Goal: Task Accomplishment & Management: Check status

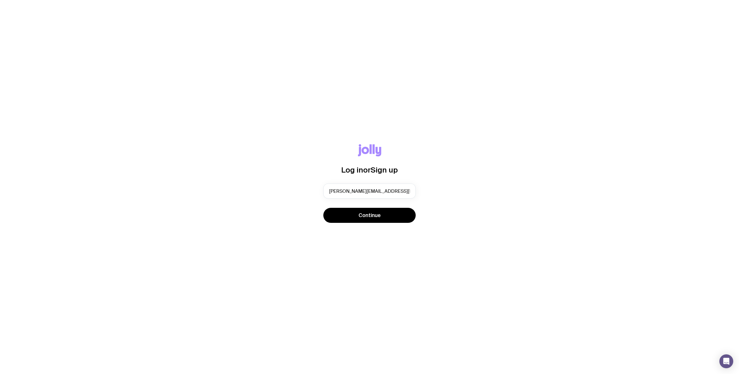
type input "[PERSON_NAME][EMAIL_ADDRESS][PERSON_NAME][DOMAIN_NAME]"
click at [323, 208] on button "Continue" at bounding box center [369, 215] width 92 height 15
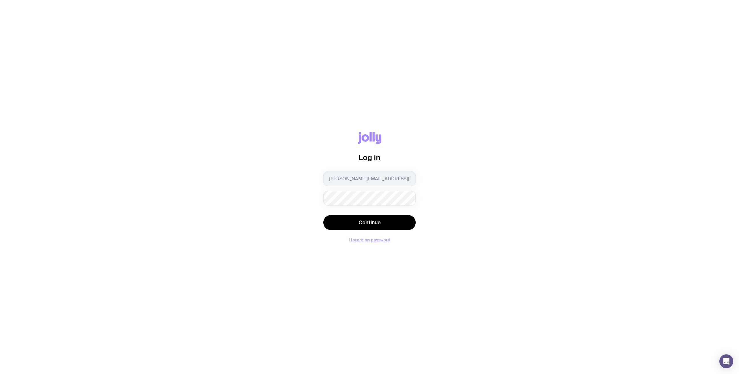
click at [374, 239] on button "I forgot my password" at bounding box center [370, 239] width 42 height 5
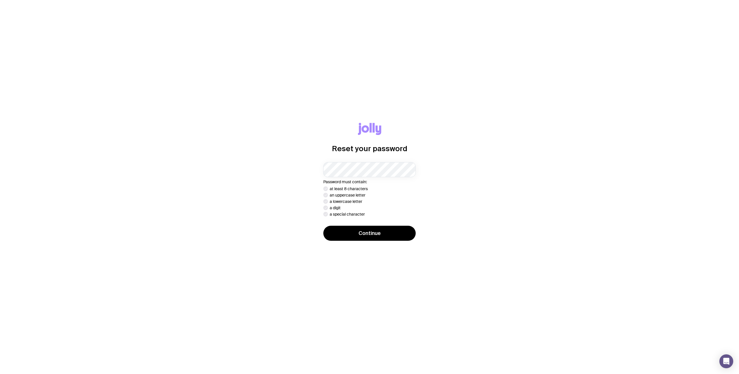
click at [0, 373] on com-1password-button at bounding box center [0, 374] width 0 height 0
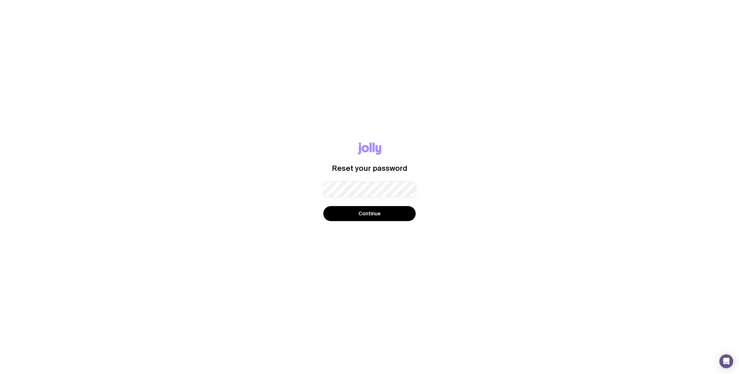
click at [582, 213] on div "Reset your password Password must contain: at least 8 characters an uppercase l…" at bounding box center [370, 186] width 712 height 89
click at [337, 190] on body "Reset your password Password must contain: at least 8 characters an uppercase l…" at bounding box center [369, 187] width 739 height 374
click at [287, 207] on div "Reset your password Password must contain: at least 8 characters an uppercase l…" at bounding box center [370, 186] width 712 height 89
click at [381, 214] on button "Continue" at bounding box center [369, 213] width 92 height 15
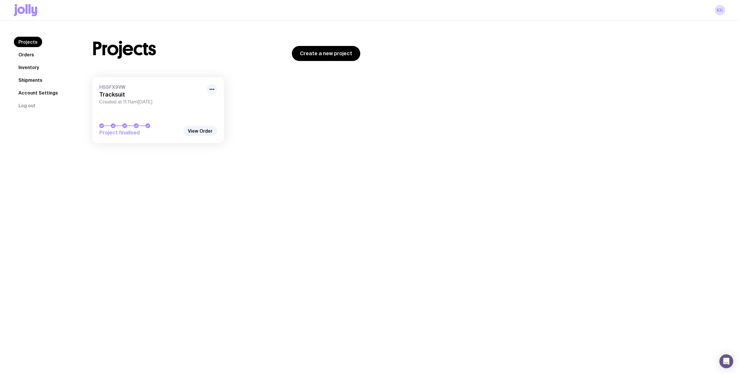
click at [164, 123] on div at bounding box center [139, 125] width 81 height 5
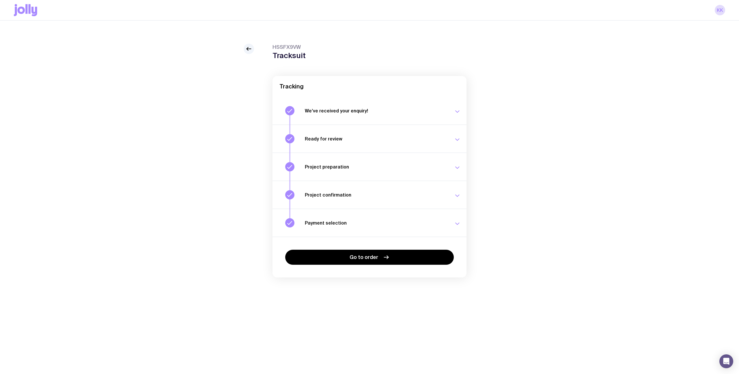
click at [351, 124] on button "We’ve received your enquiry! Our team is on it and preparing your proposal now.…" at bounding box center [370, 138] width 194 height 28
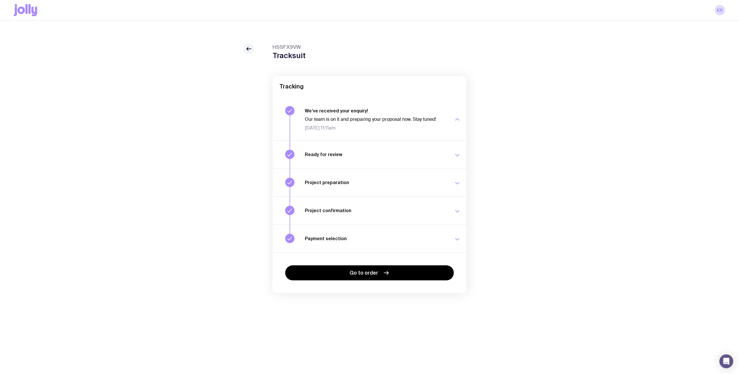
click at [369, 118] on p "Our team is on it and preparing your proposal now. Stay tuned!" at bounding box center [376, 119] width 142 height 6
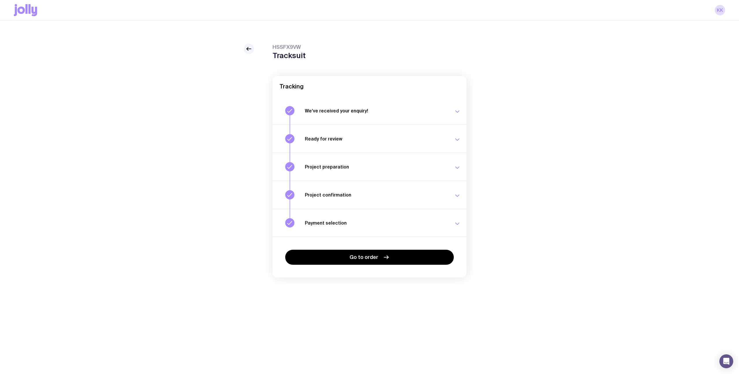
click at [351, 143] on div "Ready for review Check your email to review your proposal and merch concepts. T…" at bounding box center [383, 138] width 156 height 9
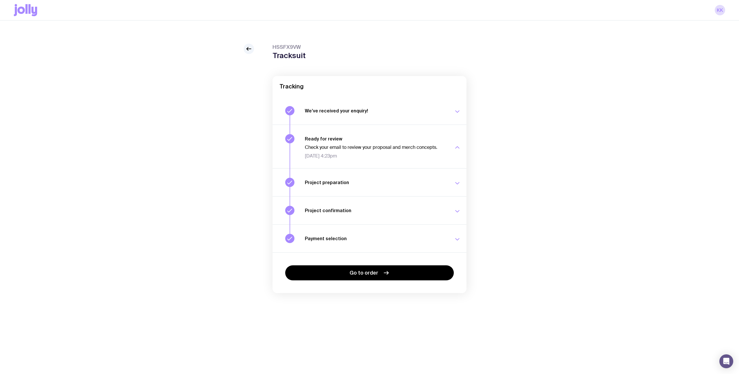
click at [379, 157] on span "Thu 14 Aug, 4:23pm" at bounding box center [376, 156] width 142 height 6
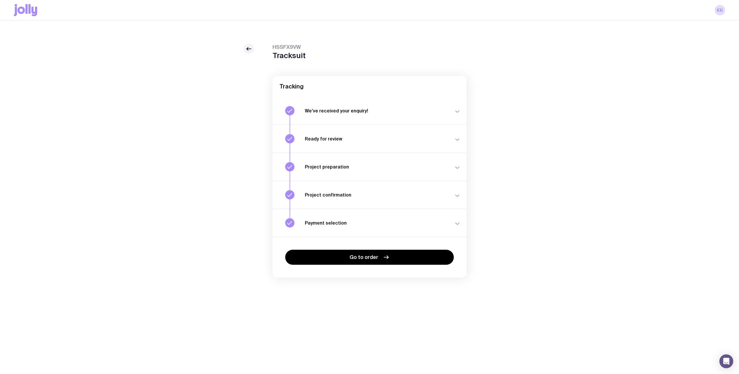
click at [364, 171] on div "Project preparation Your project details are ready for review. Thu 14 Aug, 5:26…" at bounding box center [383, 166] width 156 height 9
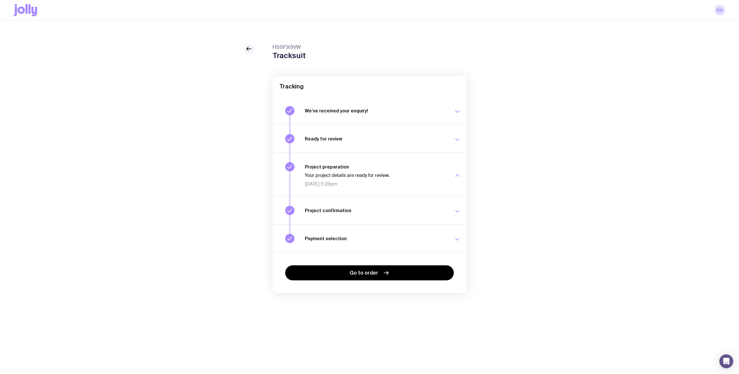
click at [364, 179] on div "Your project details are ready for review. Thu 14 Aug, 5:26pm" at bounding box center [376, 179] width 142 height 14
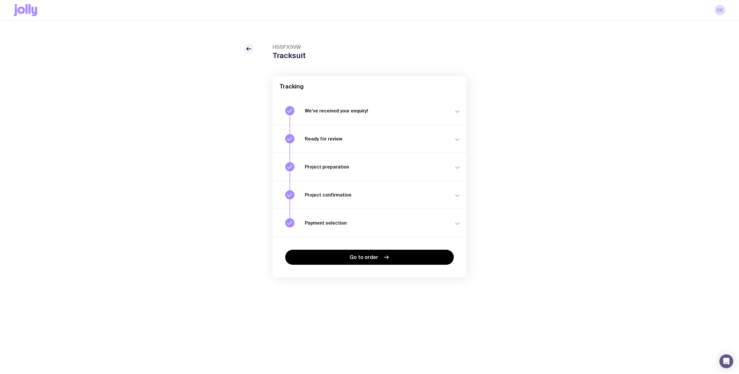
click at [358, 198] on div "Project confirmation Your project details have been confirmed. Fri 15 Aug, 5:37…" at bounding box center [383, 194] width 156 height 9
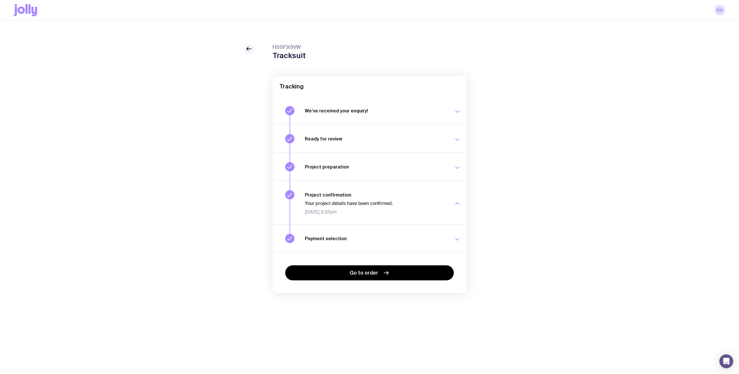
click at [371, 209] on span "Fri 15 Aug, 5:37pm" at bounding box center [376, 212] width 142 height 6
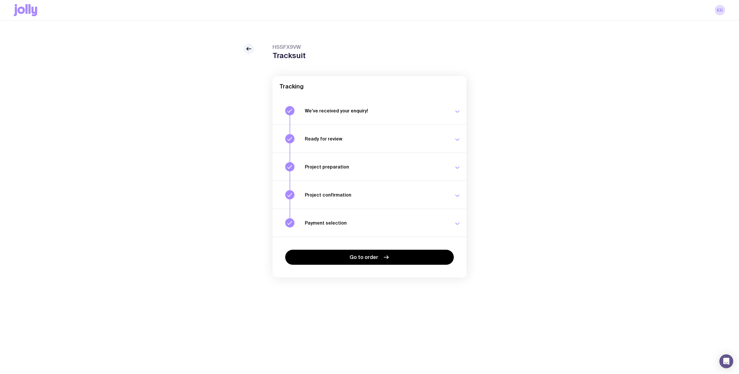
click at [363, 223] on h3 "Payment selection" at bounding box center [376, 223] width 142 height 6
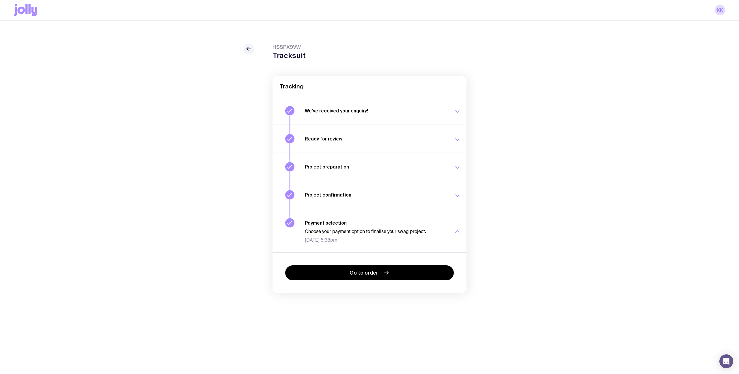
click at [377, 234] on div "Choose your payment option to finalise your swag project. Fri 15 Aug, 5:38pm" at bounding box center [376, 235] width 142 height 14
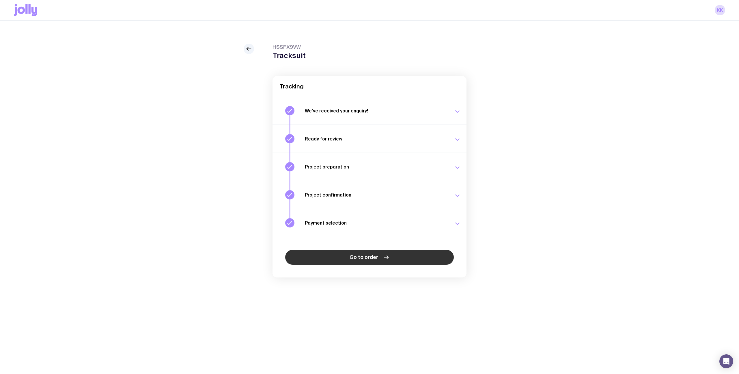
click at [370, 260] on span "Go to order" at bounding box center [364, 257] width 29 height 7
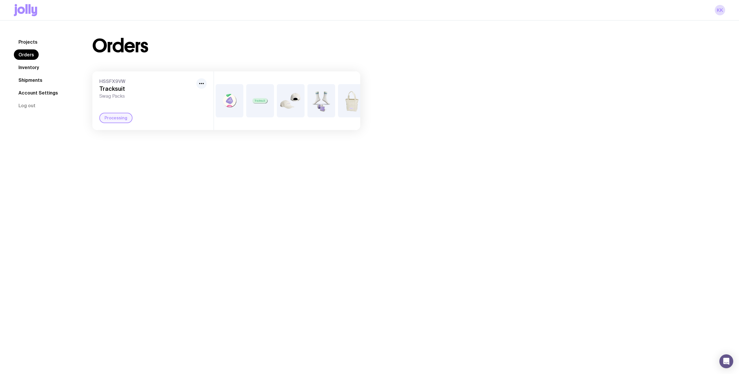
scroll to position [0, 48]
click at [204, 85] on icon "button" at bounding box center [201, 83] width 7 height 7
click at [163, 145] on div "Projects Orders Inventory Shipments Account Settings Log out Projects Orders In…" at bounding box center [369, 84] width 739 height 126
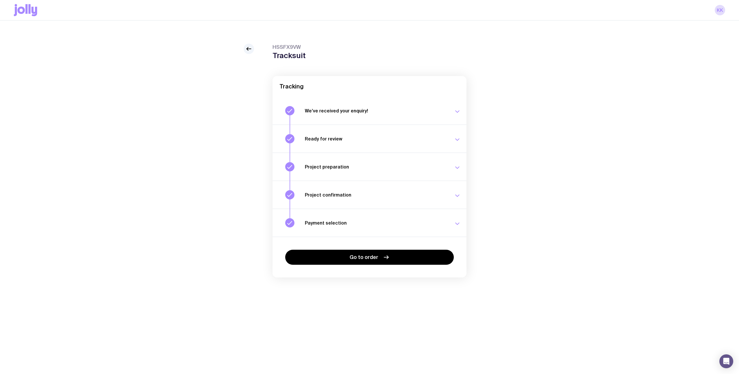
click at [418, 113] on h3 "We’ve received your enquiry!" at bounding box center [376, 111] width 142 height 6
click at [418, 113] on div "Our team is on it and preparing your proposal now. Stay tuned! Wed 6 Aug, 9:11am" at bounding box center [376, 121] width 142 height 17
click at [394, 146] on button "Ready for review Check your email to review your proposal and merch concepts. T…" at bounding box center [370, 138] width 194 height 28
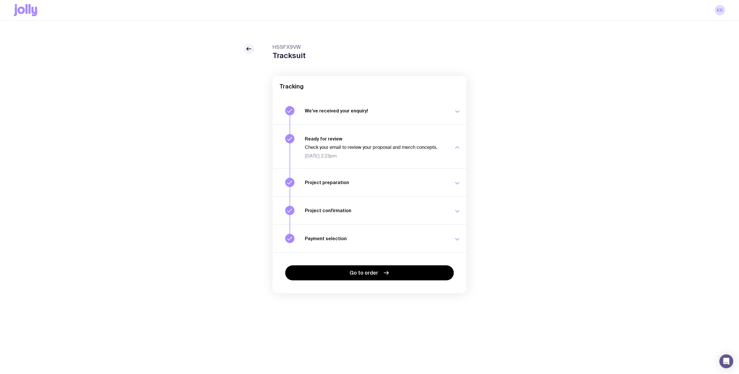
click at [373, 185] on div "Project preparation Your project details are ready for review. Thu 14 Aug, 3:26…" at bounding box center [383, 182] width 156 height 9
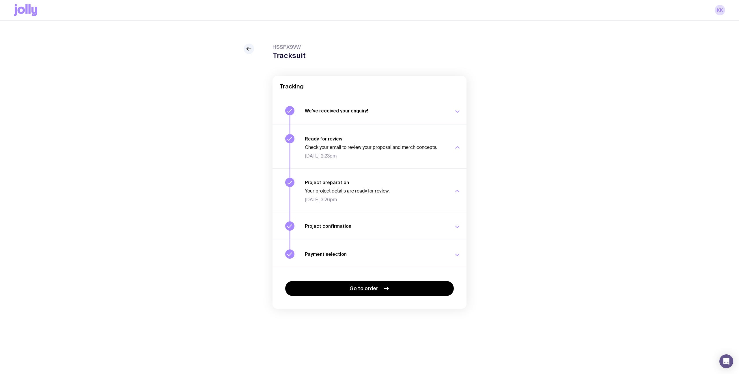
click at [347, 234] on button "Project confirmation Your project details have been confirmed. Fri 15 Aug, 3:37…" at bounding box center [370, 226] width 194 height 28
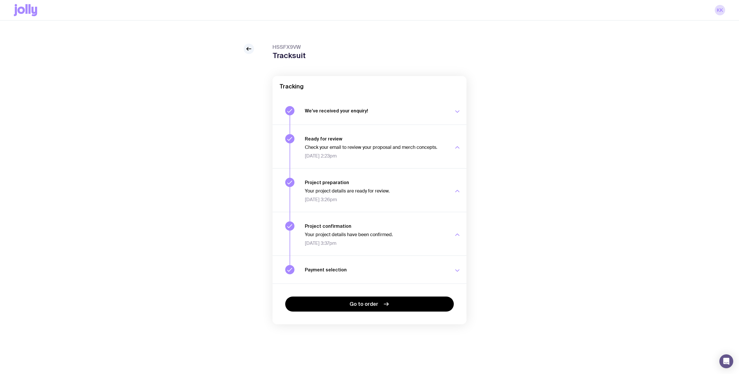
click at [338, 269] on h3 "Payment selection" at bounding box center [376, 270] width 142 height 6
